Goal: Book appointment/travel/reservation

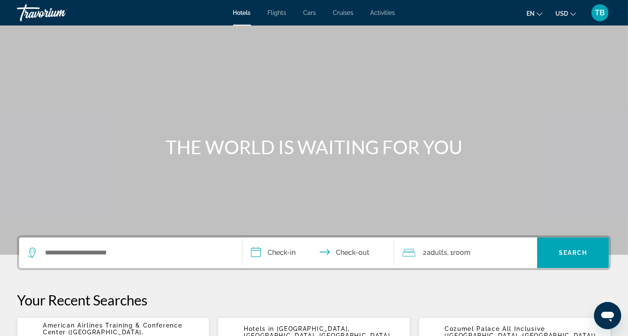
click at [392, 10] on span "Activities" at bounding box center [383, 12] width 25 height 7
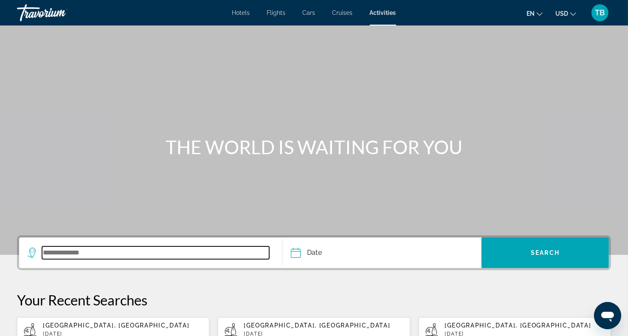
click at [105, 247] on input "Search widget" at bounding box center [155, 252] width 227 height 13
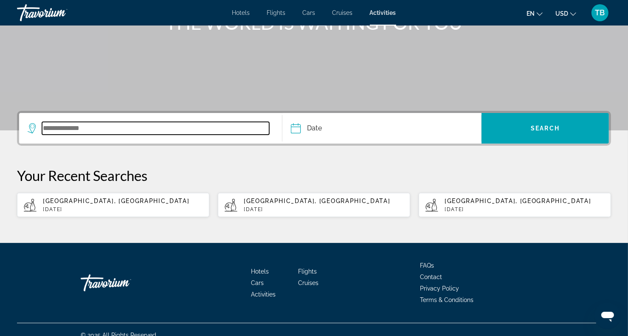
scroll to position [135, 0]
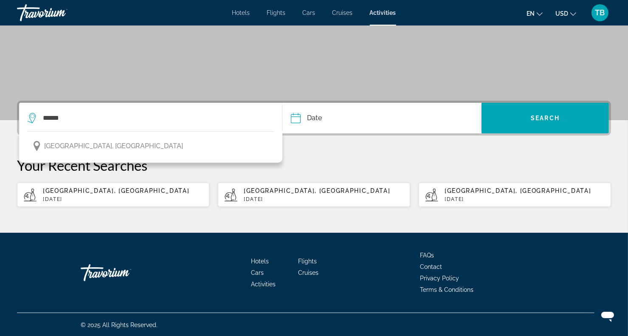
click at [83, 149] on span "Bangkok, Thailand" at bounding box center [113, 146] width 139 height 12
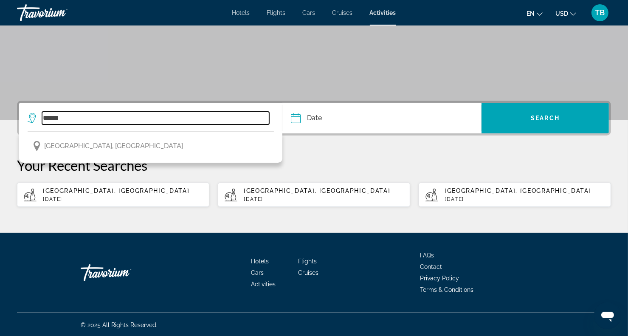
type input "**********"
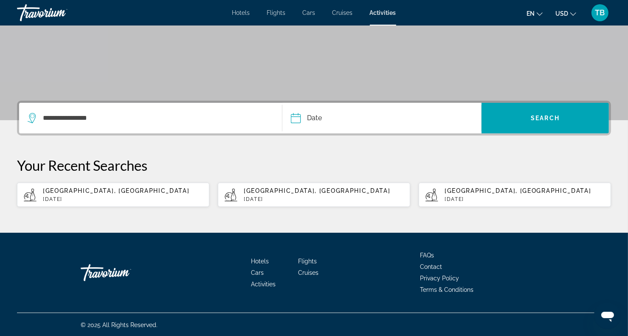
click at [310, 123] on input "Date" at bounding box center [338, 119] width 99 height 33
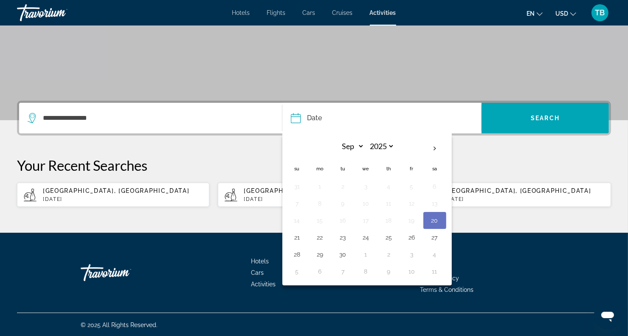
click at [432, 150] on th "Next month" at bounding box center [435, 148] width 23 height 19
click at [433, 149] on th "Next month" at bounding box center [435, 148] width 23 height 19
select select "**"
click at [342, 235] on button "23" at bounding box center [344, 238] width 14 height 12
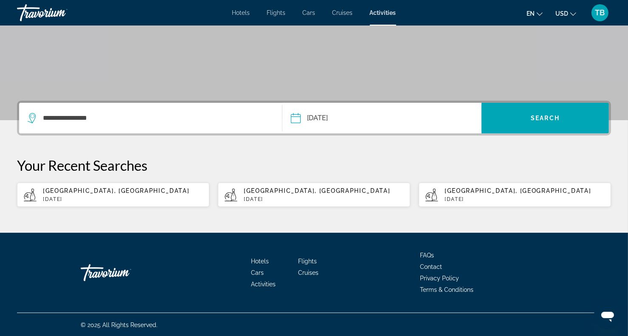
click at [394, 113] on button "**********" at bounding box center [386, 118] width 191 height 31
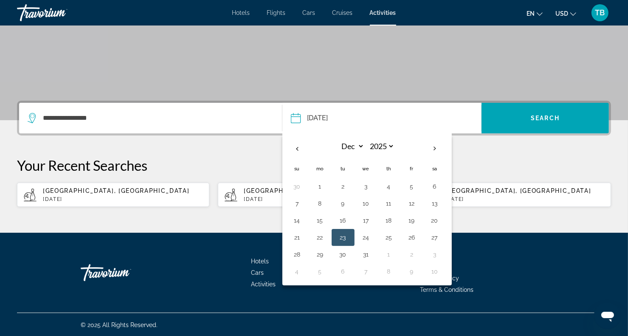
click at [406, 237] on button "26" at bounding box center [412, 238] width 14 height 12
type input "**********"
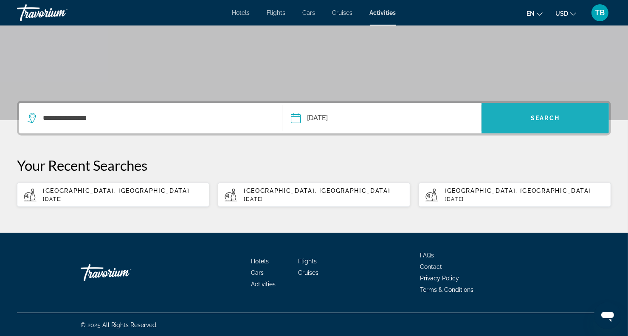
click at [515, 125] on span "Search widget" at bounding box center [545, 118] width 127 height 20
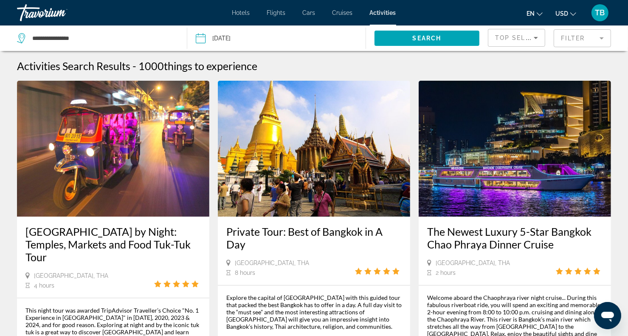
click at [516, 154] on img "Main content" at bounding box center [515, 149] width 192 height 136
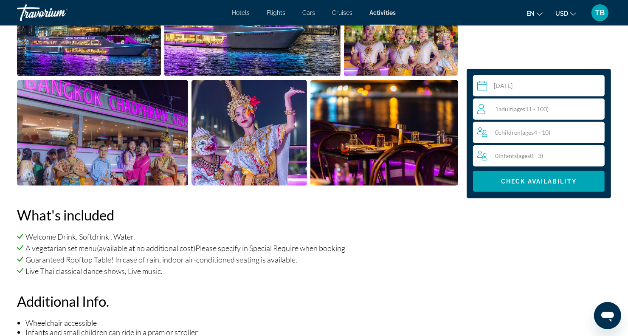
scroll to position [9, 0]
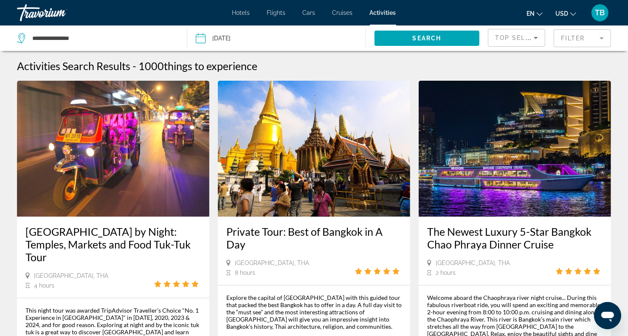
click at [600, 41] on mat-form-field "Filter" at bounding box center [582, 38] width 57 height 18
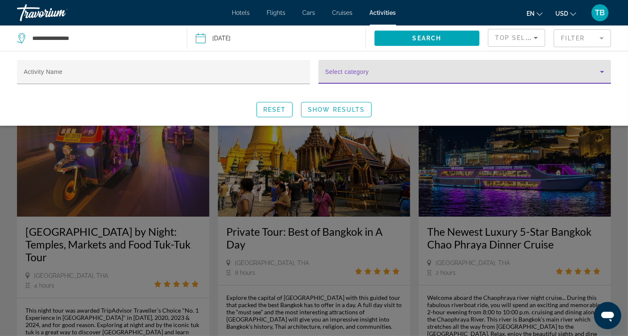
click at [534, 73] on span "Search widget" at bounding box center [462, 75] width 275 height 10
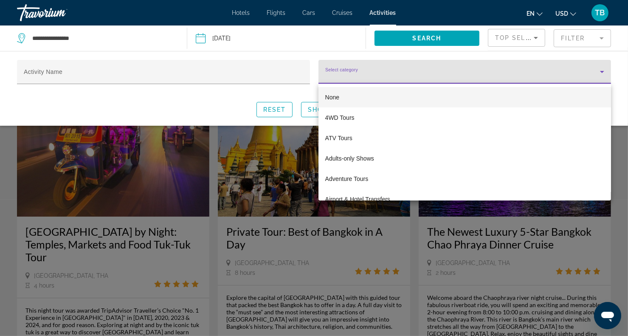
click at [615, 58] on div at bounding box center [314, 168] width 628 height 336
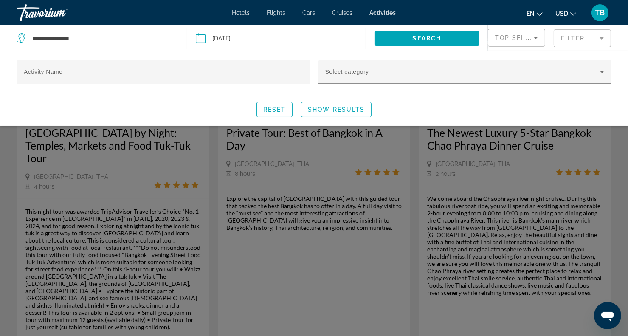
scroll to position [112, 0]
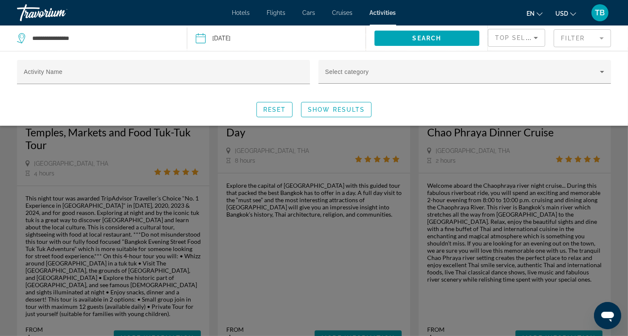
click at [397, 109] on div "Reset Show Results" at bounding box center [314, 109] width 594 height 15
click at [601, 143] on div "Search widget" at bounding box center [314, 229] width 628 height 213
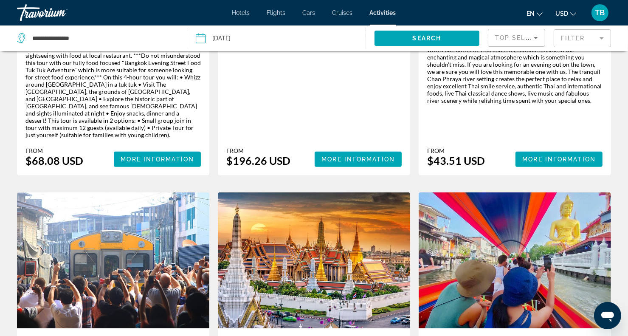
scroll to position [70, 0]
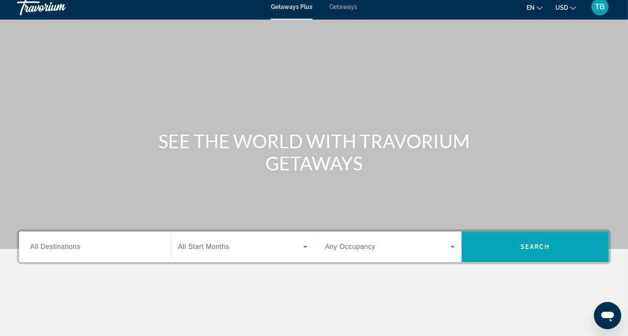
scroll to position [7, 0]
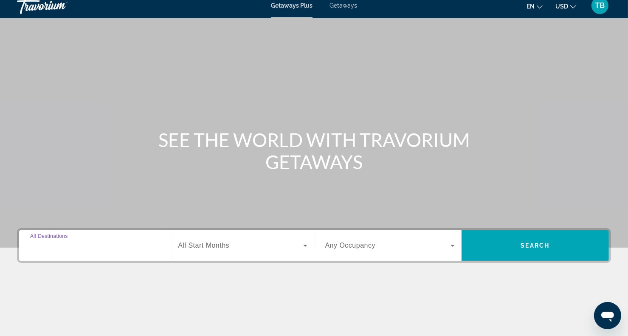
click at [114, 244] on input "Destination All Destinations" at bounding box center [95, 246] width 130 height 10
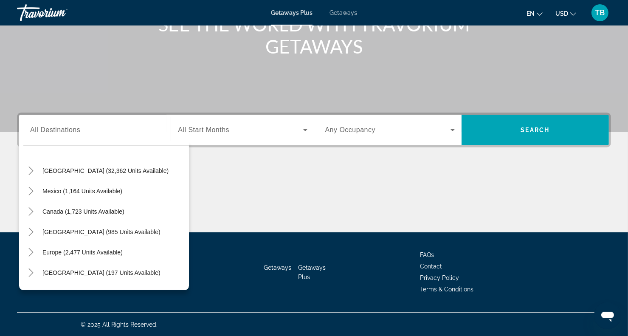
scroll to position [19, 0]
click at [127, 168] on span "United States (32,362 units available)" at bounding box center [105, 170] width 126 height 7
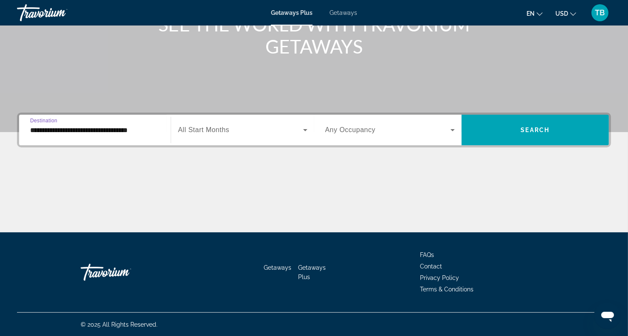
click at [142, 132] on input "**********" at bounding box center [95, 130] width 130 height 10
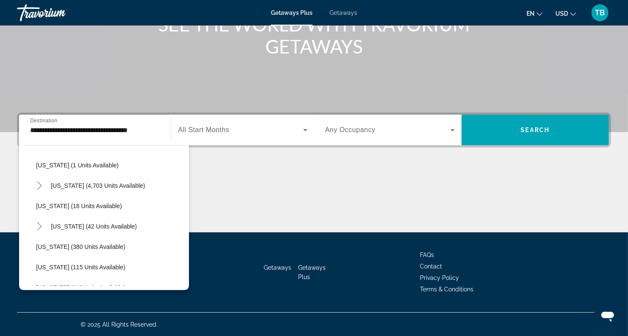
scroll to position [129, 0]
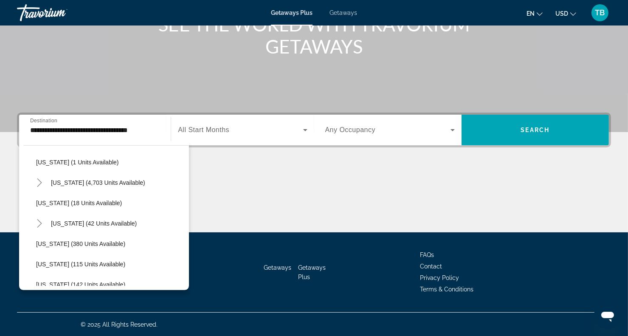
click at [124, 184] on span "Florida (4,703 units available)" at bounding box center [98, 182] width 94 height 7
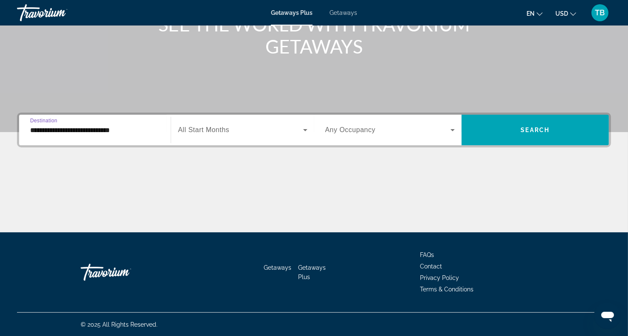
click at [136, 131] on input "**********" at bounding box center [95, 130] width 130 height 10
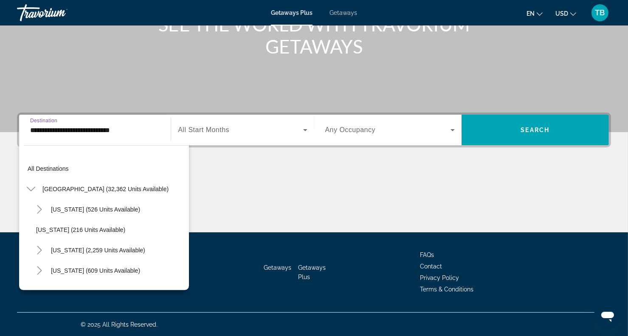
scroll to position [91, 0]
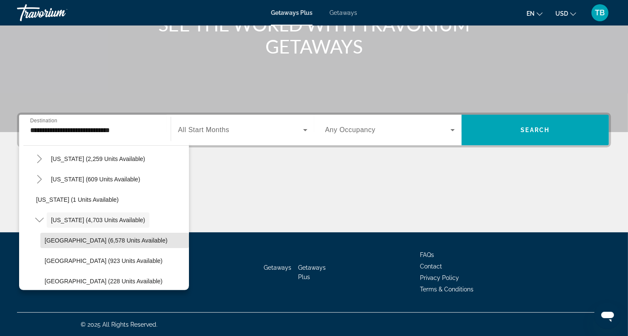
click at [147, 240] on span "Orlando & Disney Area (6,578 units available)" at bounding box center [106, 240] width 123 height 7
type input "**********"
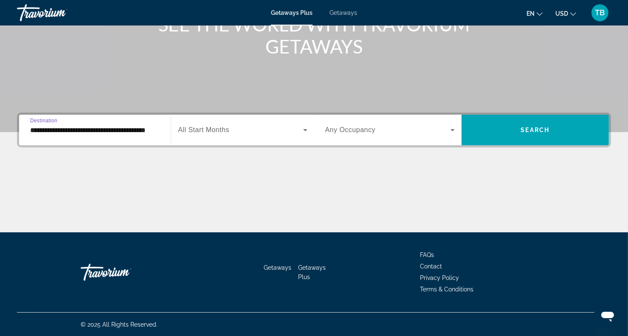
click at [147, 132] on input "**********" at bounding box center [95, 130] width 130 height 10
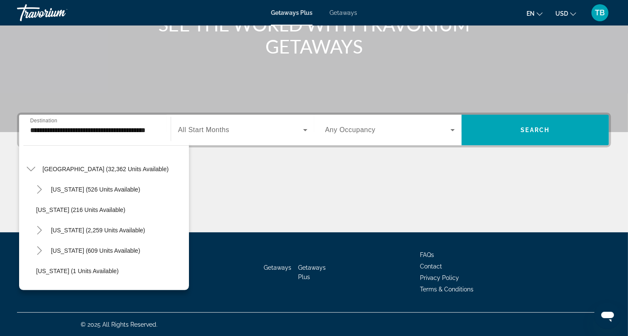
scroll to position [0, 0]
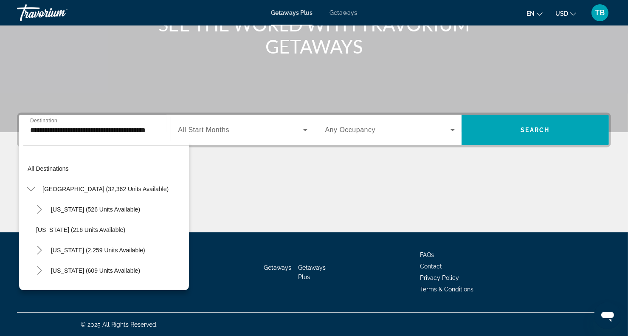
click at [33, 168] on span "All destinations" at bounding box center [48, 168] width 41 height 7
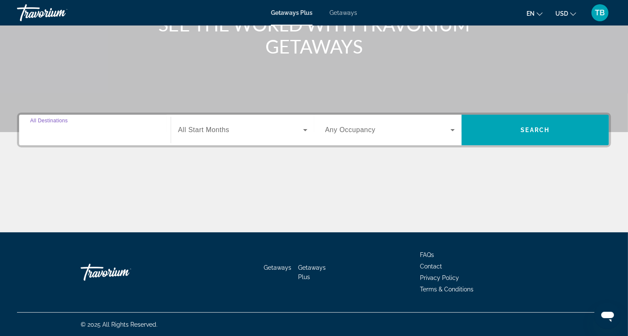
click at [115, 130] on input "Destination All Destinations" at bounding box center [95, 130] width 130 height 10
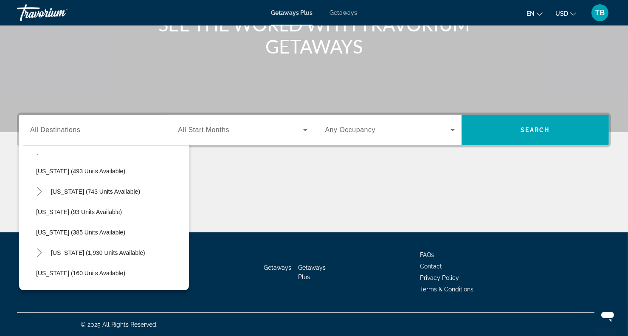
scroll to position [272, 0]
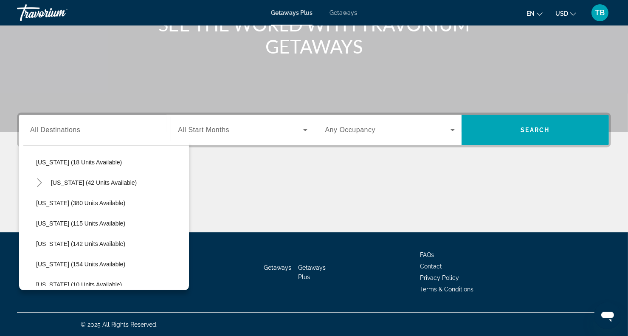
click at [120, 180] on span "Hawaii (42 units available)" at bounding box center [94, 182] width 86 height 7
type input "**********"
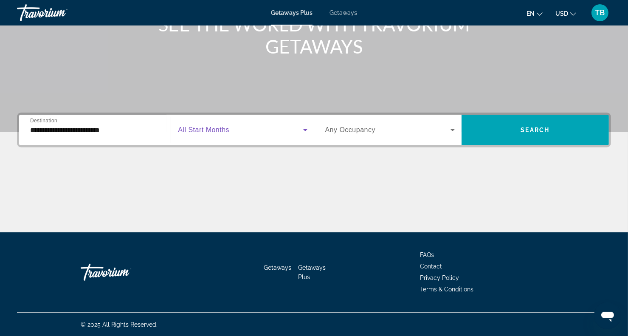
click at [244, 133] on span "Search widget" at bounding box center [240, 130] width 125 height 10
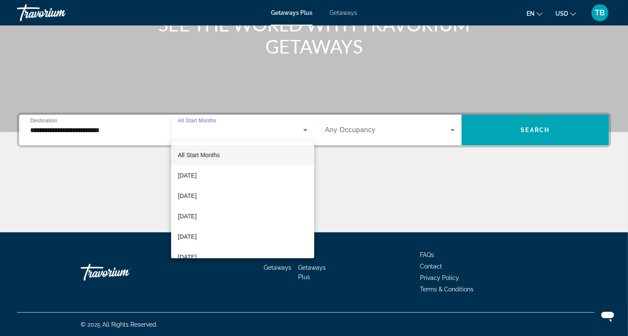
scroll to position [0, 0]
click at [569, 135] on div at bounding box center [314, 168] width 628 height 336
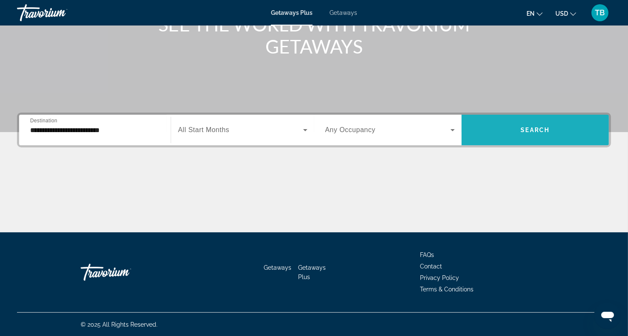
click at [515, 126] on span "Search widget" at bounding box center [535, 130] width 147 height 20
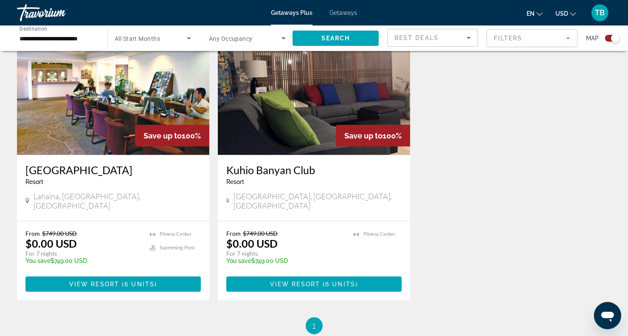
scroll to position [327, 0]
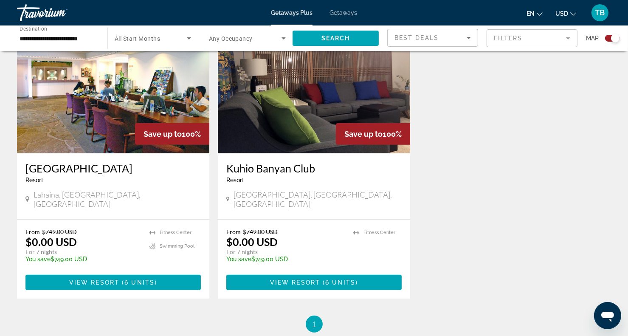
click at [76, 120] on img "Main content" at bounding box center [113, 85] width 192 height 136
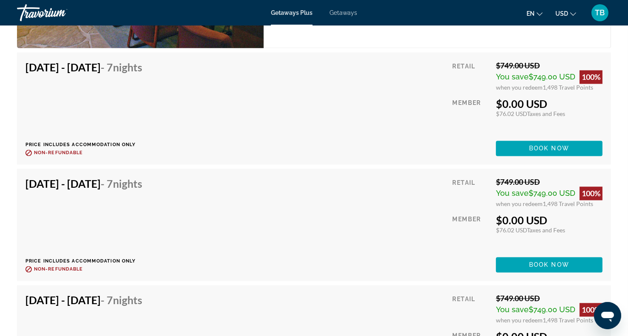
scroll to position [1625, 0]
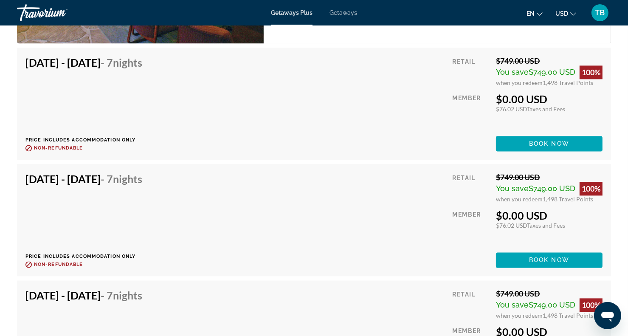
click at [348, 14] on span "Getaways" at bounding box center [344, 12] width 28 height 7
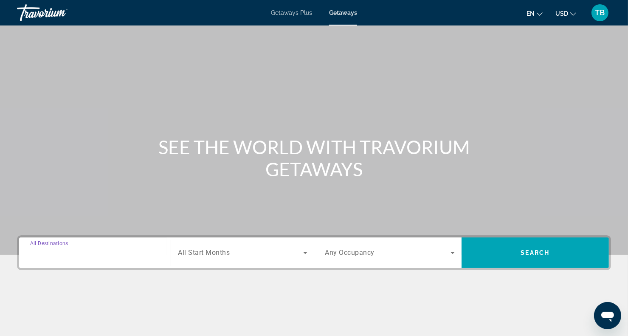
click at [97, 252] on input "Destination All Destinations" at bounding box center [95, 253] width 130 height 10
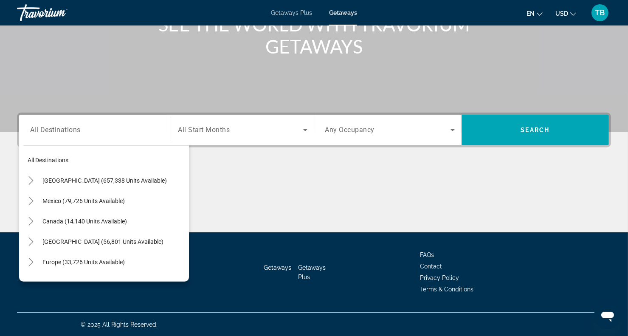
click at [35, 177] on mat-icon "Toggle United States (657,338 units available)" at bounding box center [30, 180] width 15 height 15
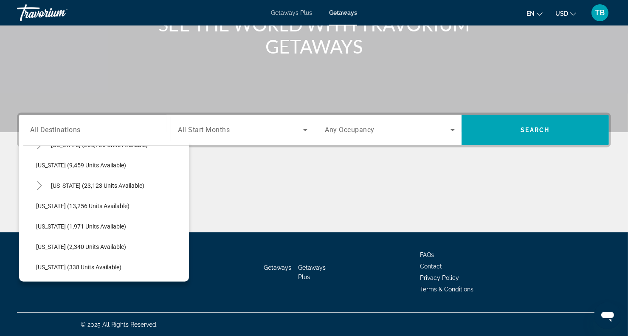
scroll to position [206, 0]
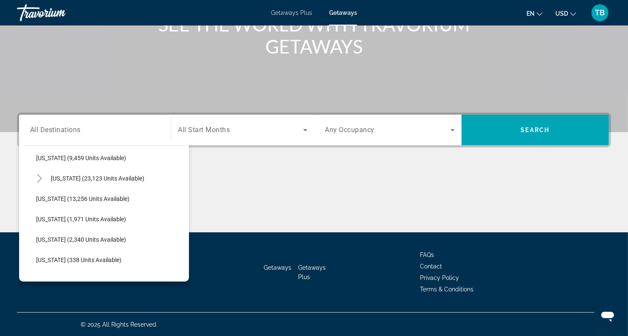
click at [128, 176] on span "Hawaii (23,123 units available)" at bounding box center [97, 178] width 93 height 7
type input "**********"
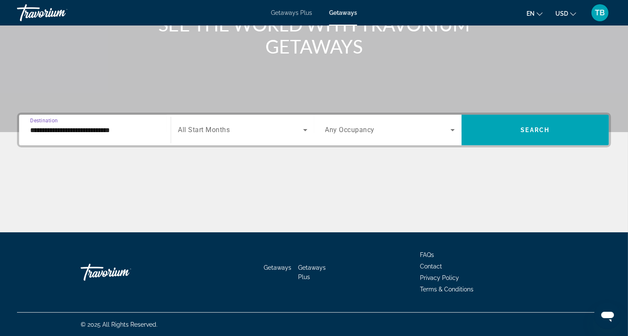
click at [495, 133] on span "Search widget" at bounding box center [535, 130] width 147 height 20
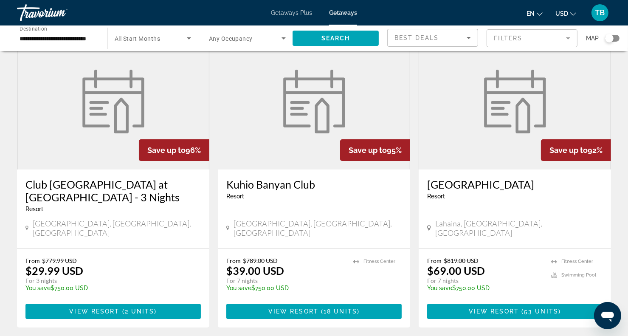
scroll to position [44, 0]
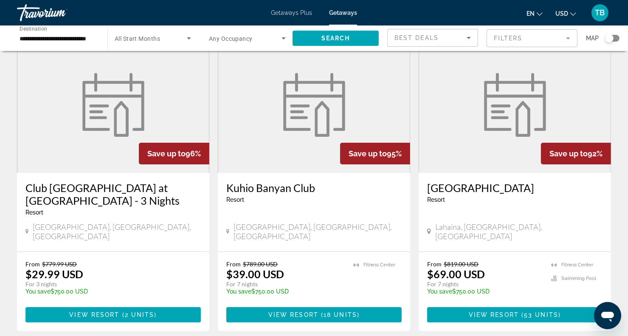
click at [102, 190] on h3 "Club Wyndham Royal Garden at Waikiki - 3 Nights" at bounding box center [112, 193] width 175 height 25
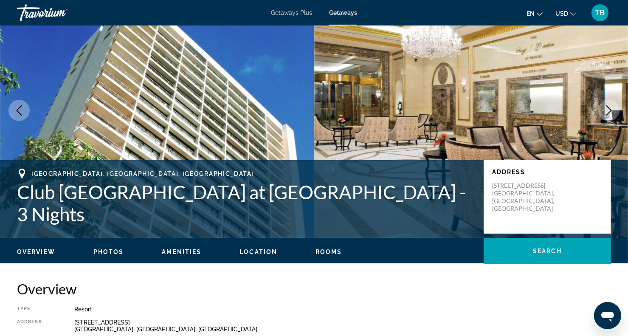
scroll to position [35, 0]
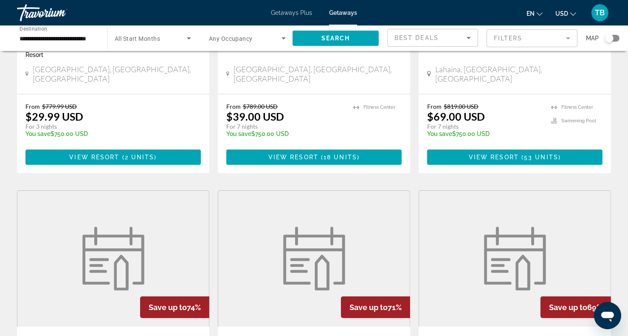
scroll to position [81, 0]
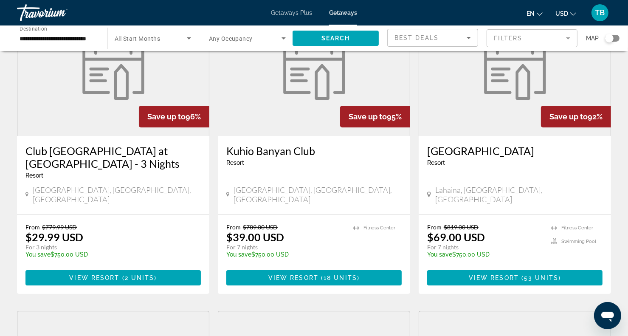
click at [613, 40] on div "Search widget" at bounding box center [609, 38] width 8 height 8
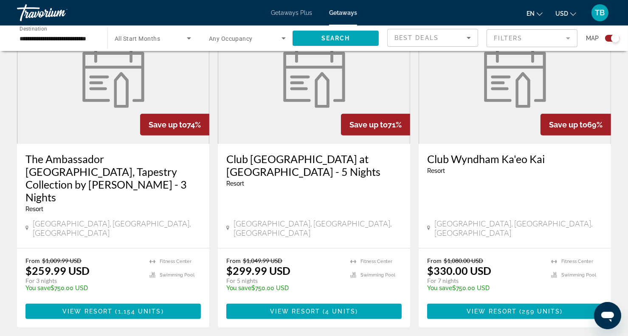
scroll to position [661, 0]
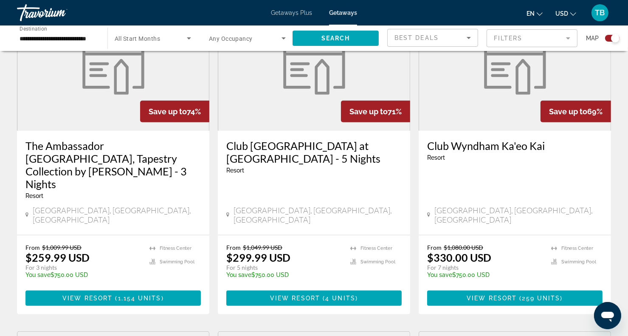
click at [285, 139] on h3 "Club Wyndham Royal Garden at Waikiki - 5 Nights" at bounding box center [313, 151] width 175 height 25
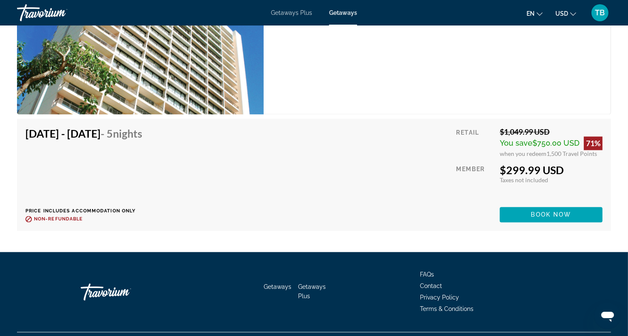
scroll to position [1526, 0]
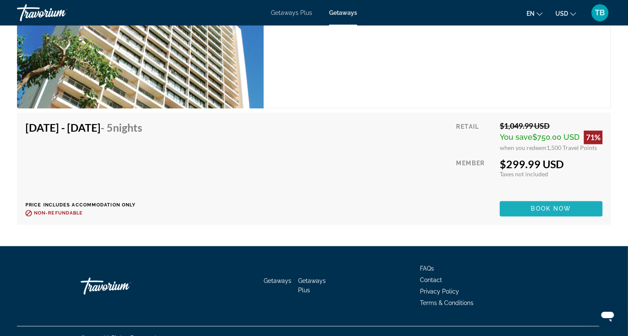
click at [532, 206] on span "Book now" at bounding box center [552, 209] width 40 height 7
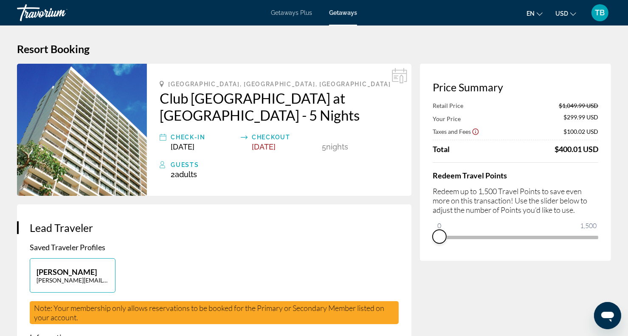
drag, startPoint x: 593, startPoint y: 247, endPoint x: 414, endPoint y: 247, distance: 178.9
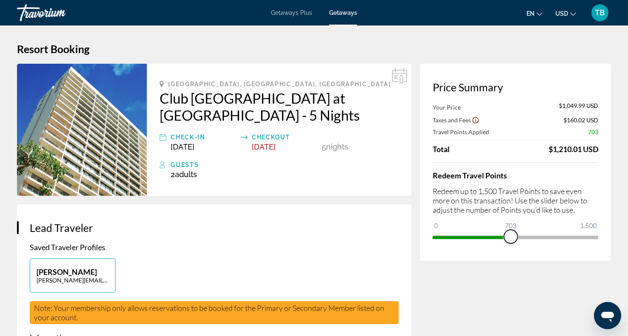
drag, startPoint x: 441, startPoint y: 224, endPoint x: 511, endPoint y: 226, distance: 70.1
click at [511, 236] on ngx-slider "0 1,500 703" at bounding box center [516, 237] width 166 height 2
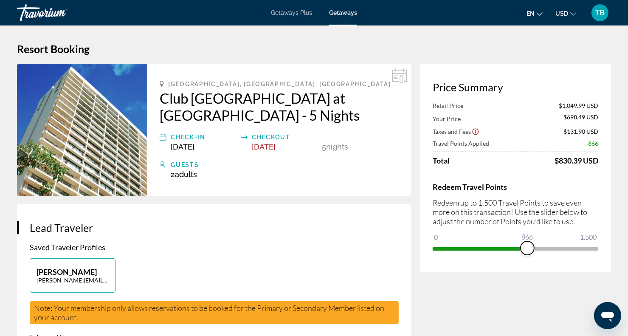
drag, startPoint x: 512, startPoint y: 250, endPoint x: 528, endPoint y: 248, distance: 16.2
click at [528, 248] on span "ngx-slider" at bounding box center [528, 248] width 14 height 14
drag, startPoint x: 527, startPoint y: 246, endPoint x: 519, endPoint y: 246, distance: 7.7
click at [519, 246] on span "ngx-slider" at bounding box center [519, 248] width 14 height 14
drag, startPoint x: 518, startPoint y: 245, endPoint x: 621, endPoint y: 239, distance: 103.0
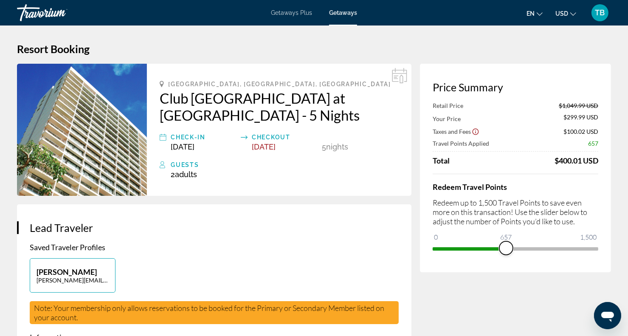
drag, startPoint x: 621, startPoint y: 239, endPoint x: 506, endPoint y: 252, distance: 115.4
drag, startPoint x: 506, startPoint y: 252, endPoint x: 525, endPoint y: 62, distance: 191.2
click at [475, 132] on icon "Show Taxes and Fees disclaimer" at bounding box center [476, 132] width 8 height 8
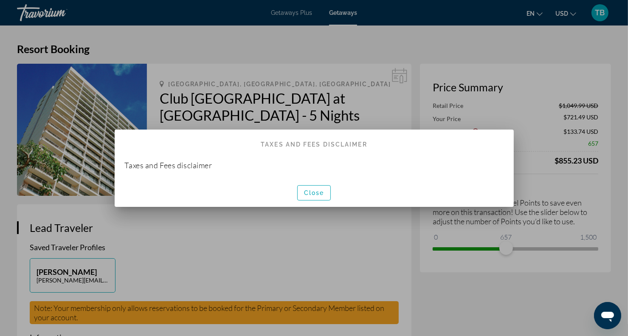
click at [316, 190] on span "Close" at bounding box center [314, 193] width 20 height 7
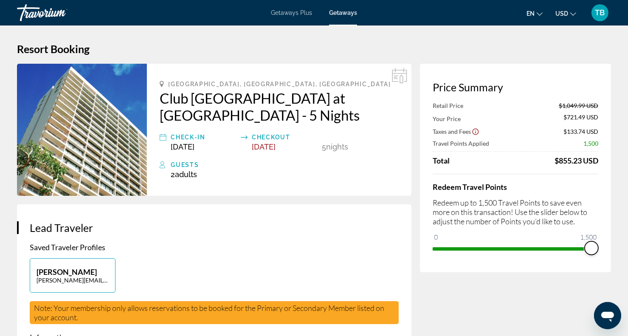
drag, startPoint x: 503, startPoint y: 243, endPoint x: 606, endPoint y: 238, distance: 103.8
click at [606, 238] on div "Price Summary Retail Price $1,049.99 USD Your Price $721.49 USD Taxes and Fees …" at bounding box center [515, 168] width 191 height 209
